Goal: Understand process/instructions: Learn how to perform a task or action

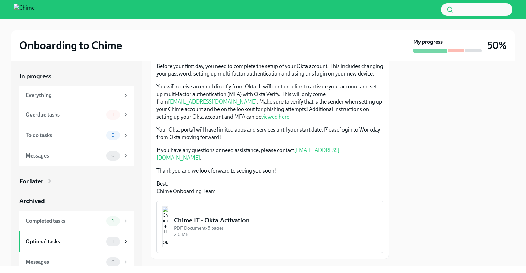
scroll to position [144, 0]
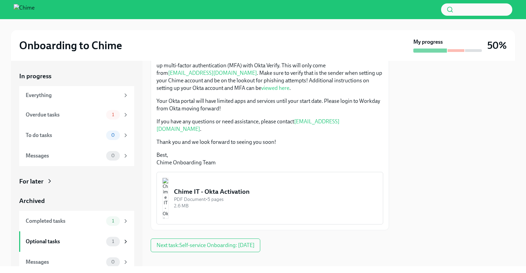
click at [221, 188] on div "Chime IT - Okta Activation" at bounding box center [275, 192] width 203 height 9
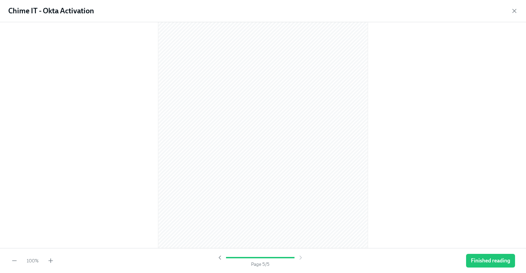
scroll to position [1164, 0]
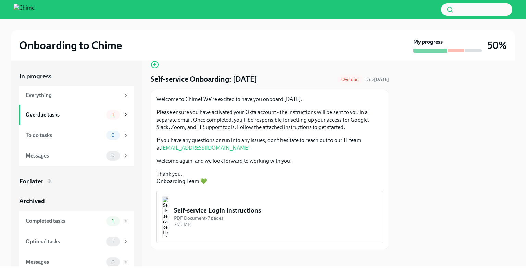
scroll to position [16, 0]
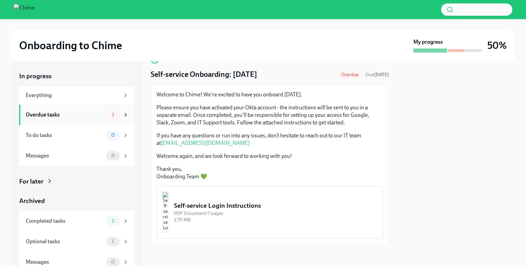
click at [65, 114] on div "Overdue tasks" at bounding box center [65, 115] width 78 height 8
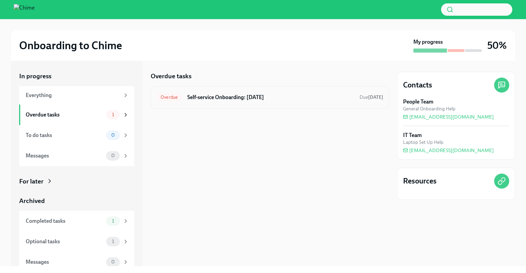
click at [226, 99] on h6 "Self-service Onboarding: [DATE]" at bounding box center [270, 98] width 167 height 8
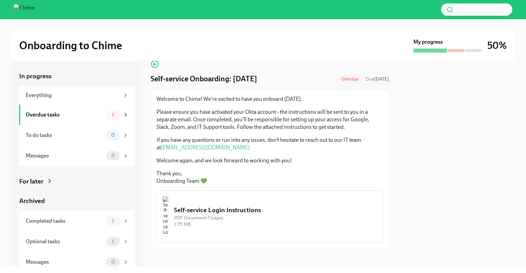
scroll to position [16, 0]
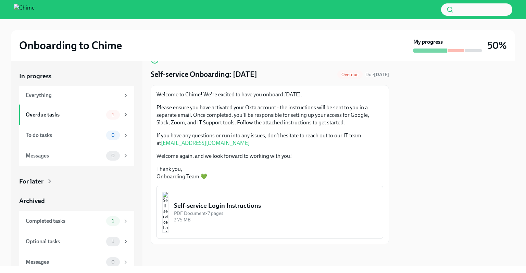
click at [214, 210] on div "Self-service Login Instructions" at bounding box center [275, 206] width 203 height 9
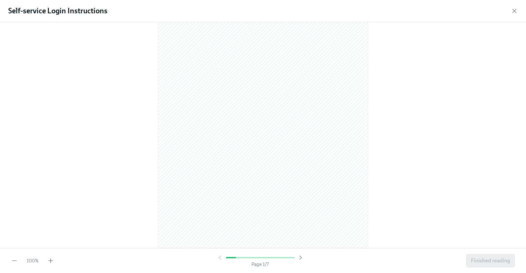
scroll to position [0, 0]
